Goal: Task Accomplishment & Management: Manage account settings

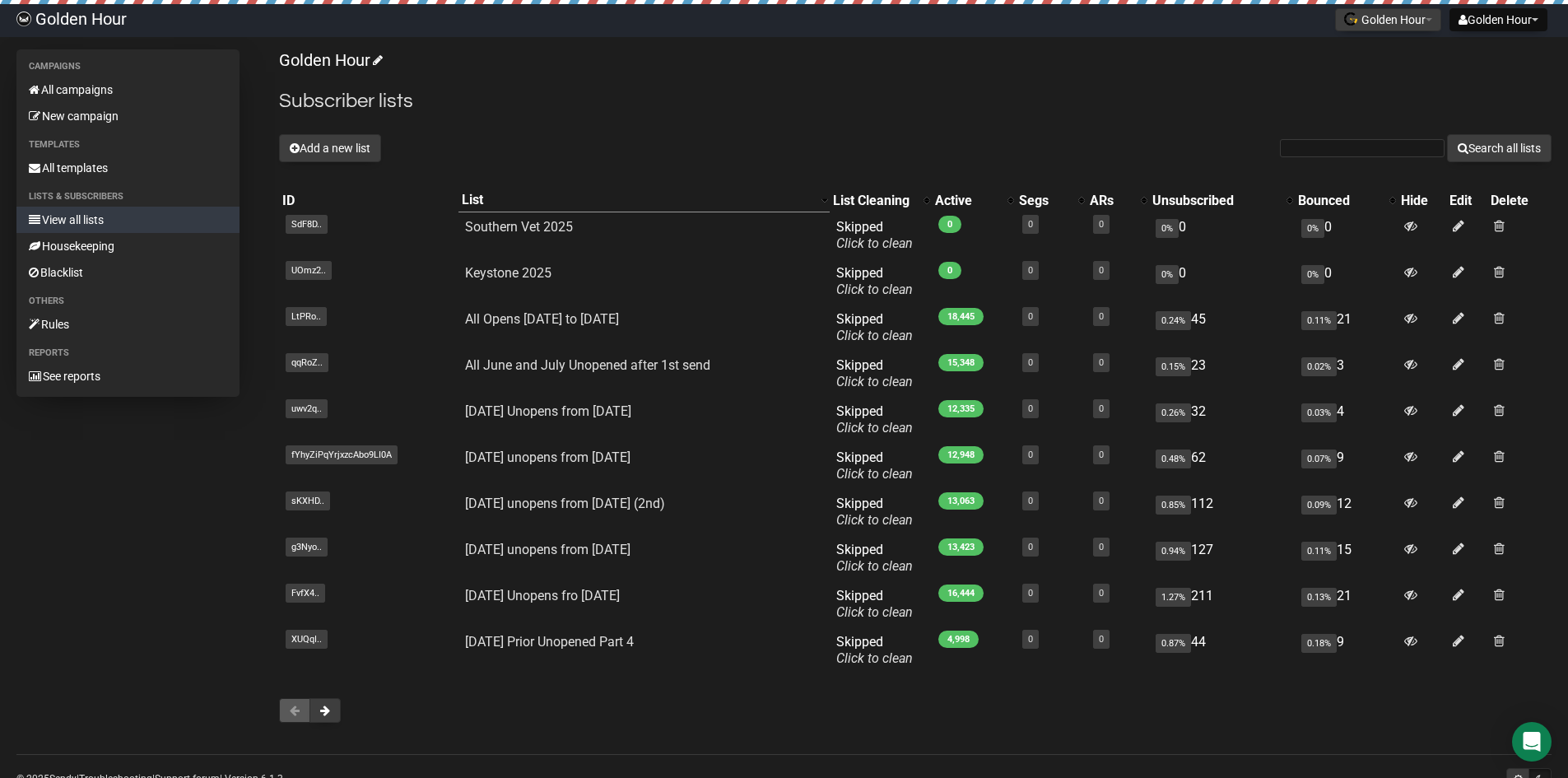
click at [83, 217] on link "View all lists" at bounding box center [128, 219] width 224 height 26
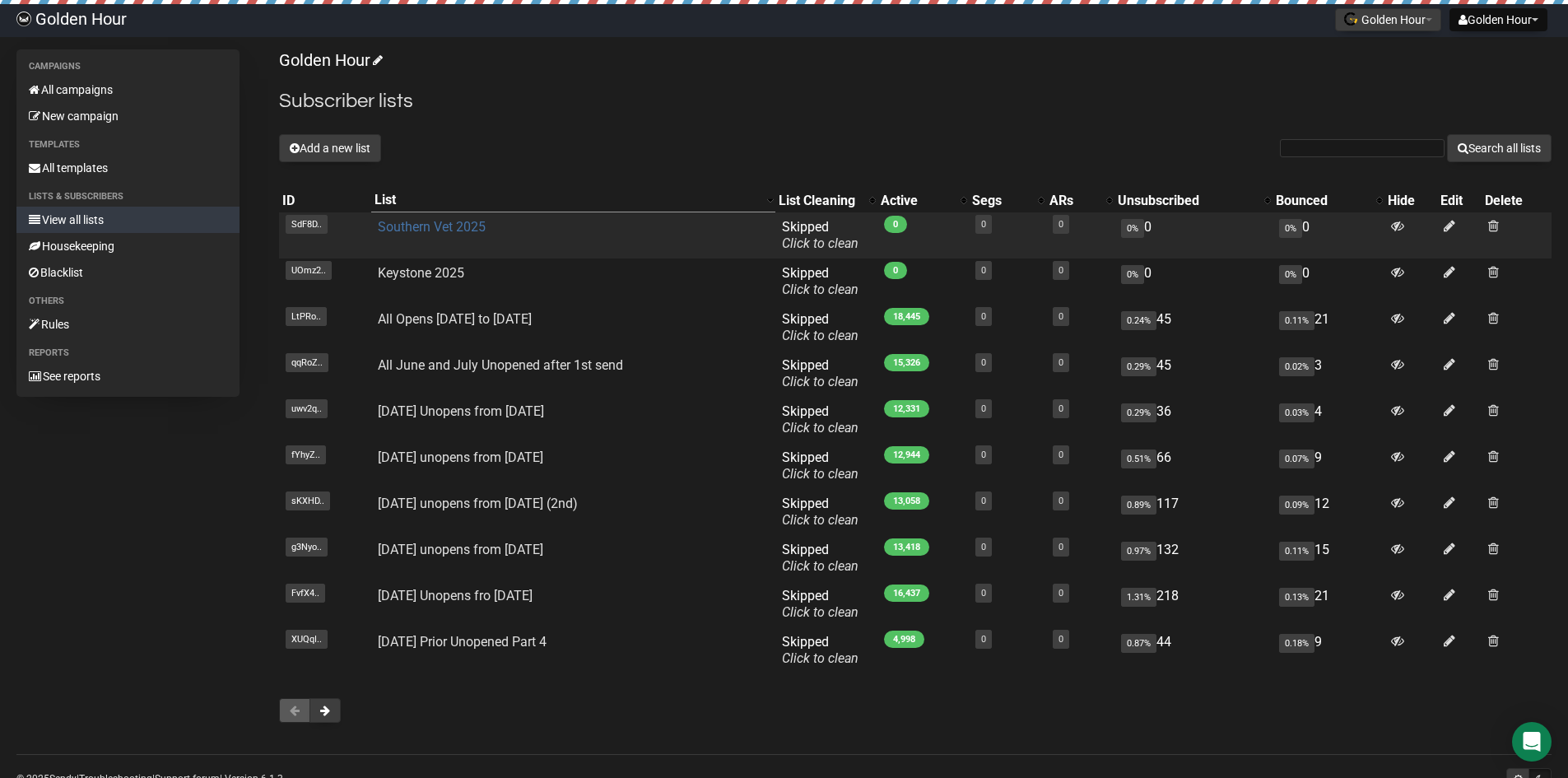
click at [439, 227] on link "Southern Vet 2025" at bounding box center [432, 227] width 108 height 15
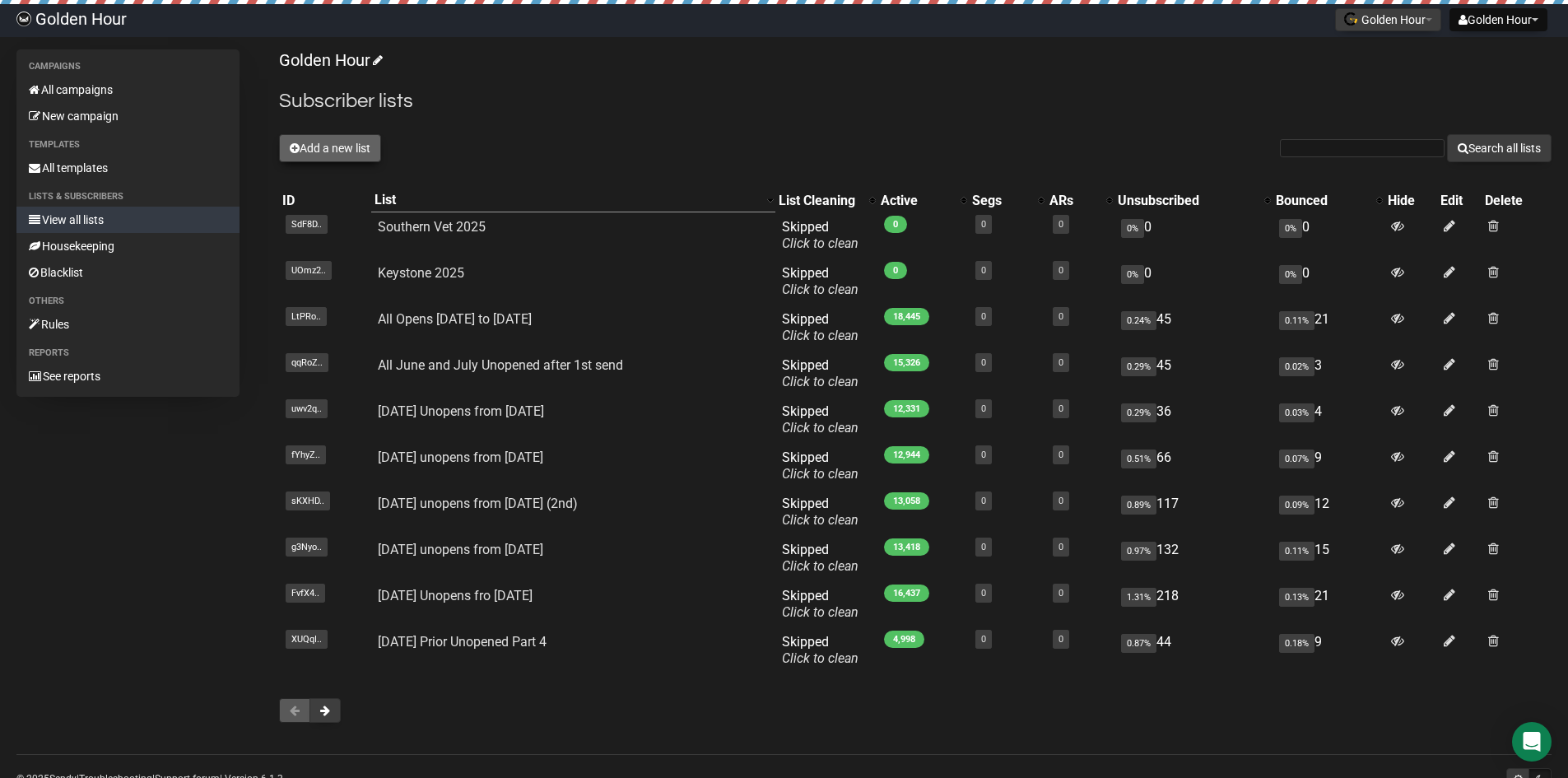
click at [331, 146] on button "Add a new list" at bounding box center [331, 148] width 102 height 28
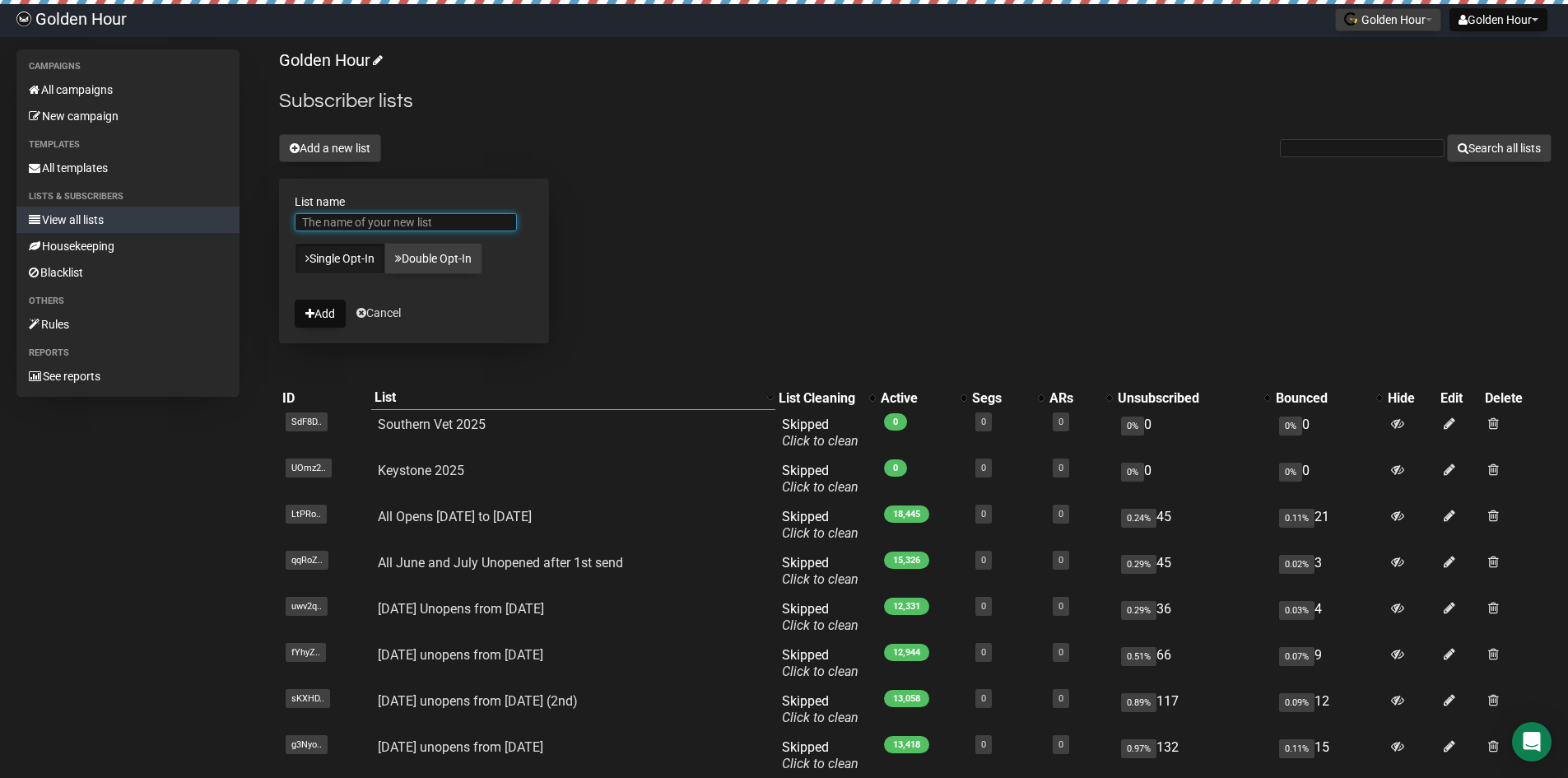
click at [401, 218] on input "List name" at bounding box center [406, 222] width 223 height 18
type input "Fetch KC"
click at [338, 257] on link "Single Opt-In" at bounding box center [340, 258] width 91 height 31
click at [325, 309] on button "Add" at bounding box center [320, 313] width 51 height 28
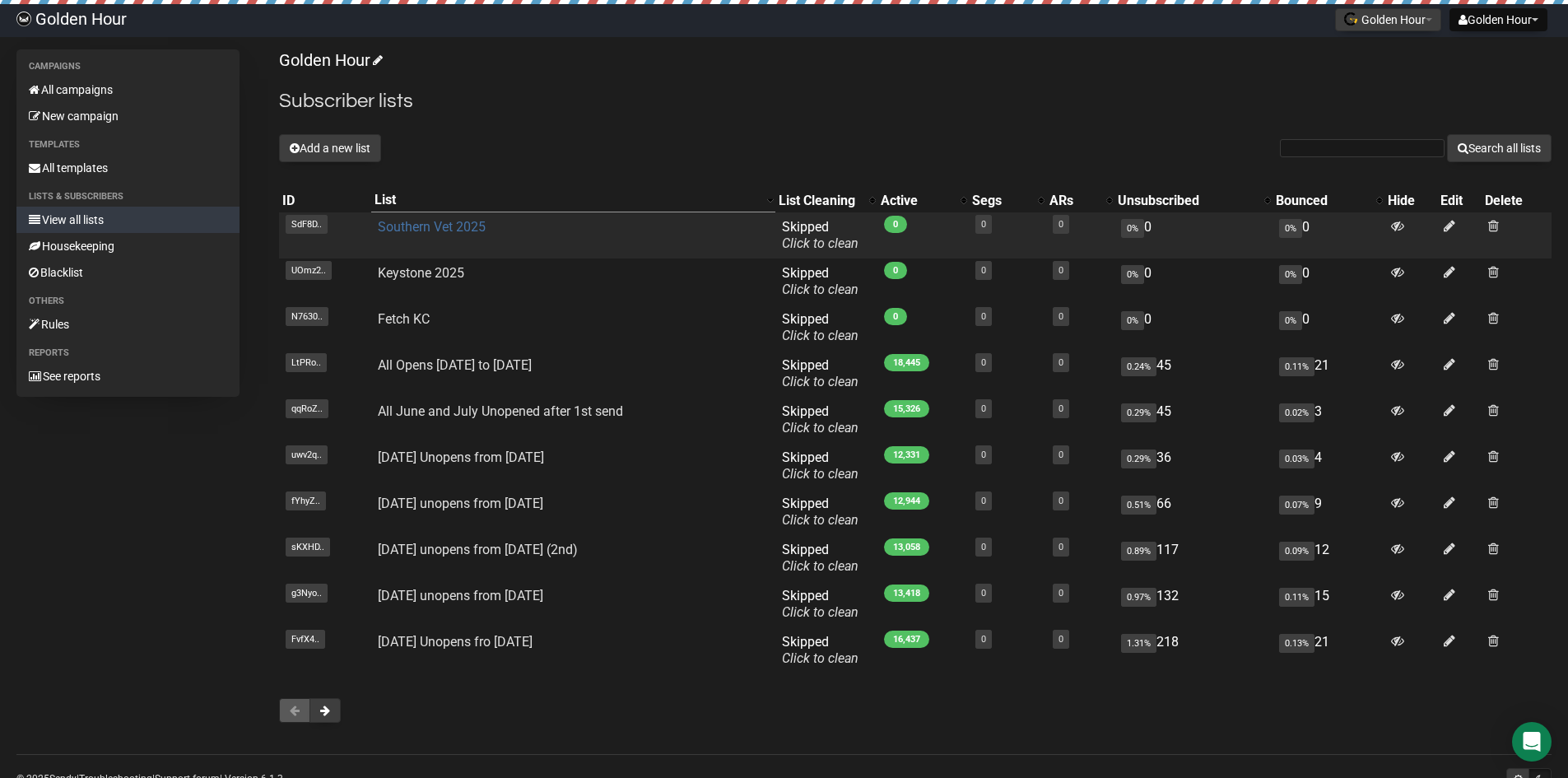
click at [415, 229] on link "Southern Vet 2025" at bounding box center [432, 227] width 108 height 15
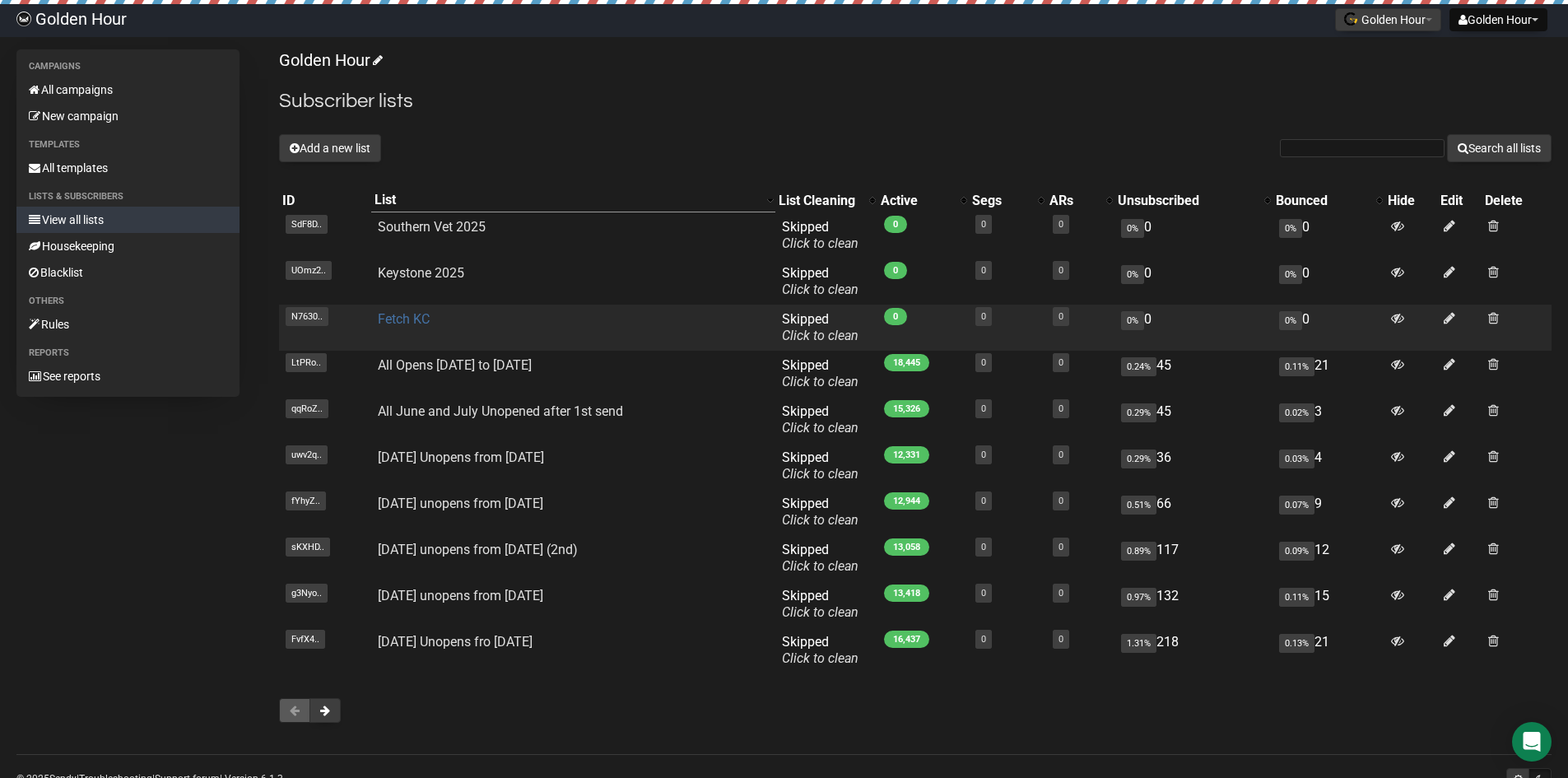
click at [400, 316] on link "Fetch KC" at bounding box center [404, 319] width 52 height 15
click at [393, 317] on link "Fetch KC" at bounding box center [404, 319] width 52 height 15
